Goal: Task Accomplishment & Management: Manage account settings

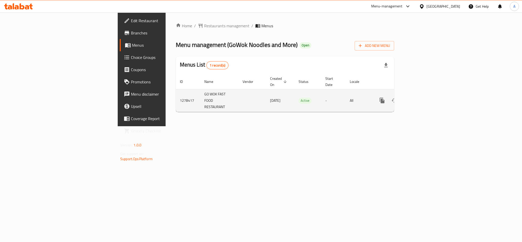
click at [425, 94] on link "enhanced table" at bounding box center [419, 100] width 12 height 12
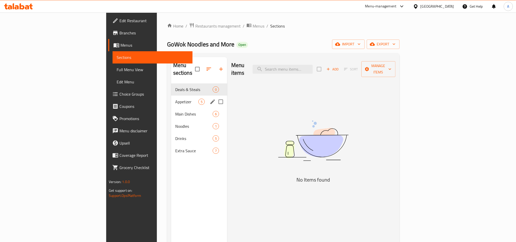
click at [171, 96] on div "Appetizer 5" at bounding box center [199, 102] width 56 height 12
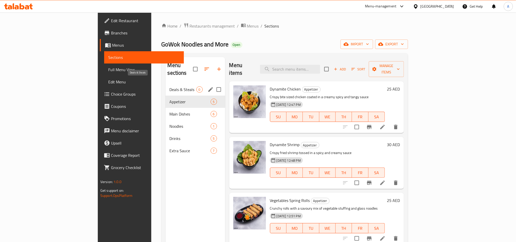
click at [170, 86] on span "Deals & Steals" at bounding box center [183, 89] width 27 height 6
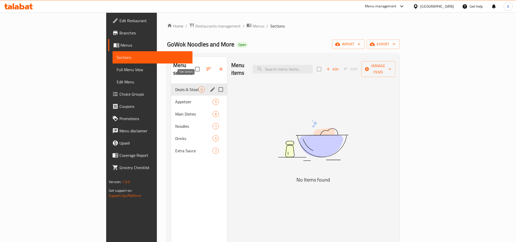
click at [210, 86] on icon "edit" at bounding box center [213, 89] width 6 height 6
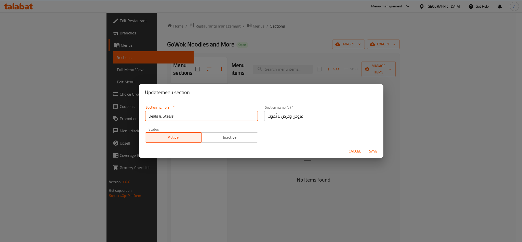
click at [196, 116] on input "Deals & Steals" at bounding box center [201, 116] width 113 height 10
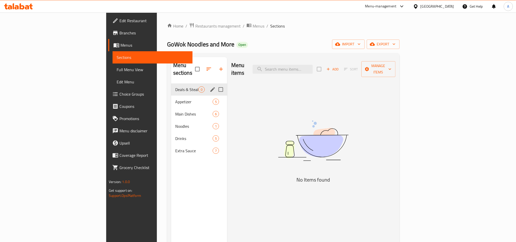
click at [210, 86] on icon "edit" at bounding box center [213, 89] width 6 height 6
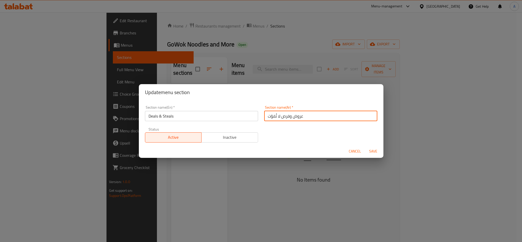
click at [284, 113] on input "عروض وفرص لا تُفوّت" at bounding box center [320, 116] width 113 height 10
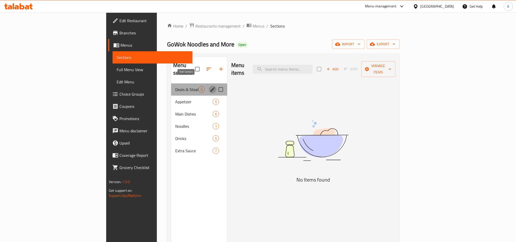
click at [210, 86] on icon "edit" at bounding box center [213, 89] width 6 height 6
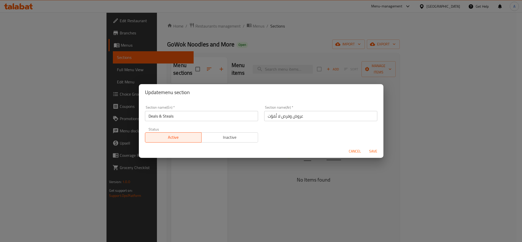
click at [350, 150] on span "Cancel" at bounding box center [355, 151] width 12 height 6
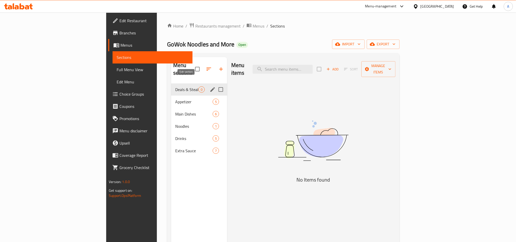
click at [210, 86] on icon "edit" at bounding box center [213, 89] width 6 height 6
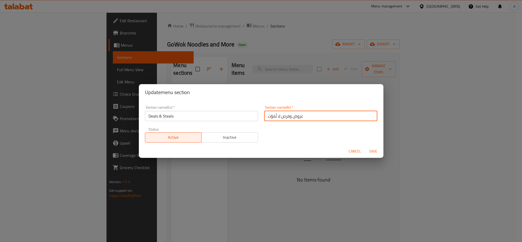
click at [294, 117] on input "عروض وفرص لا تُفوّت" at bounding box center [320, 116] width 113 height 10
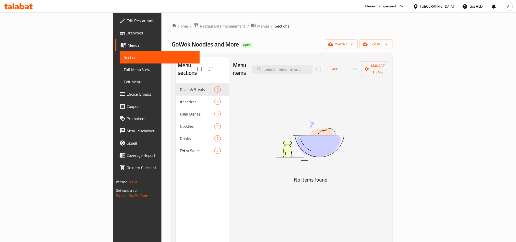
click at [426, 6] on div "[GEOGRAPHIC_DATA]" at bounding box center [438, 7] width 34 height 6
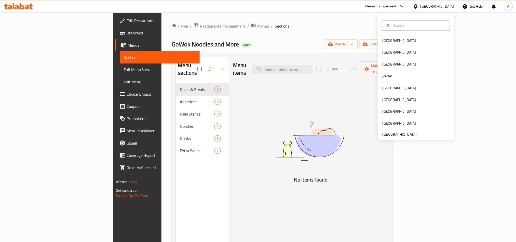
click at [200, 25] on span "Restaurants management" at bounding box center [222, 26] width 45 height 6
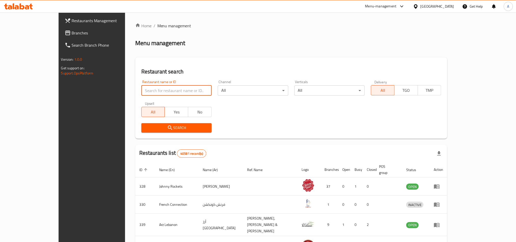
click at [151, 93] on input "search" at bounding box center [176, 90] width 70 height 10
paste input "Lokmat Baladna"
type input "Lokmat Baladna"
click button "Search" at bounding box center [176, 127] width 70 height 9
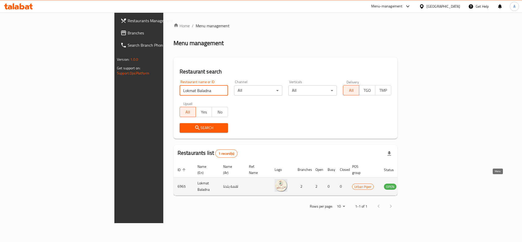
click at [420, 183] on link "enhanced table" at bounding box center [415, 186] width 9 height 6
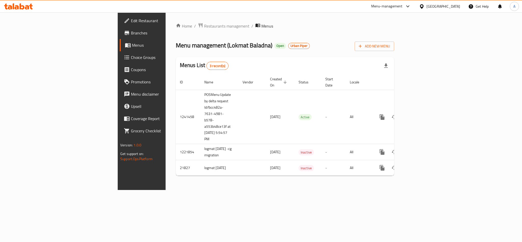
click at [120, 27] on link "Branches" at bounding box center [162, 33] width 85 height 12
